Goal: Navigation & Orientation: Go to known website

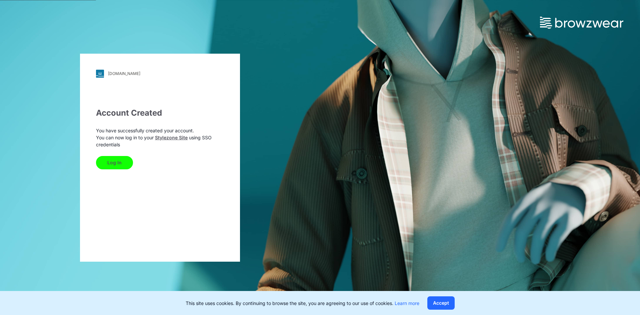
click at [117, 163] on button "Log In" at bounding box center [114, 162] width 37 height 13
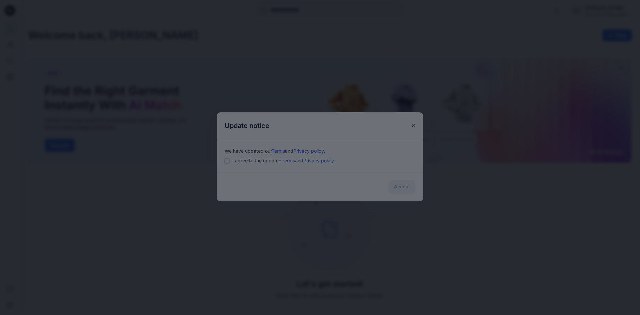
click at [224, 314] on div "Find the Right Garment Instantly With AI Match Use text or image search to quic…" at bounding box center [320, 315] width 640 height 0
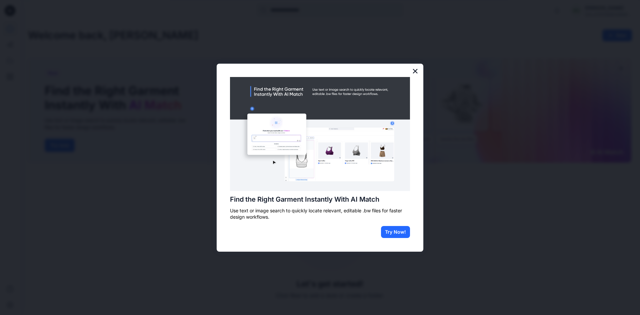
click at [415, 73] on button "×" at bounding box center [415, 71] width 6 height 11
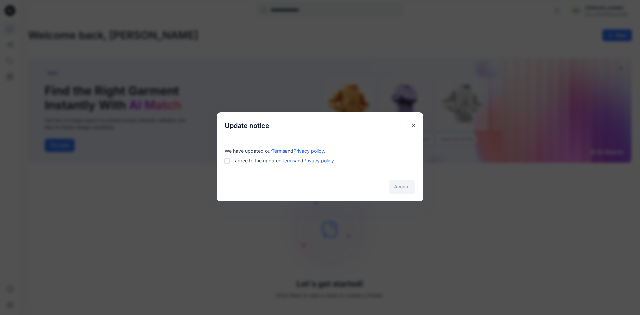
click at [223, 160] on div "We have updated our Terms and Privacy policy . I agree to the updated Terms and…" at bounding box center [320, 155] width 207 height 33
click at [407, 190] on button "Accept" at bounding box center [401, 186] width 27 height 13
